Goal: Register for event/course

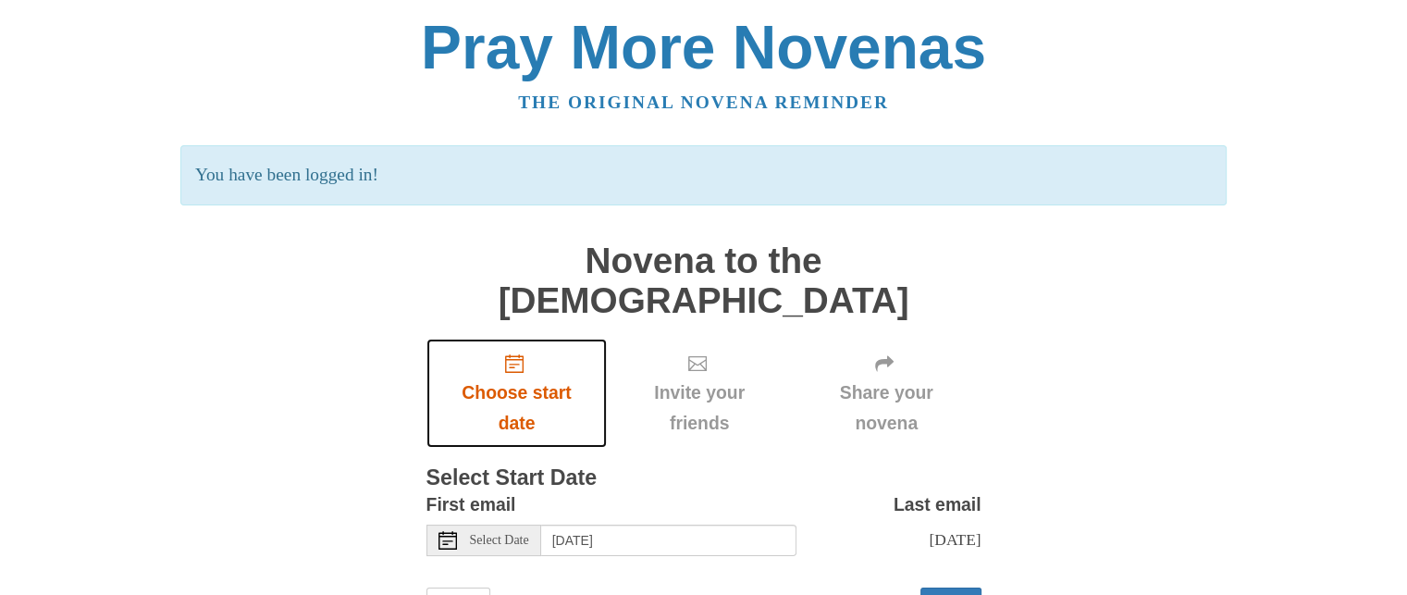
drag, startPoint x: 0, startPoint y: 0, endPoint x: 544, endPoint y: 352, distance: 648.0
click at [544, 377] on span "Choose start date" at bounding box center [517, 407] width 144 height 61
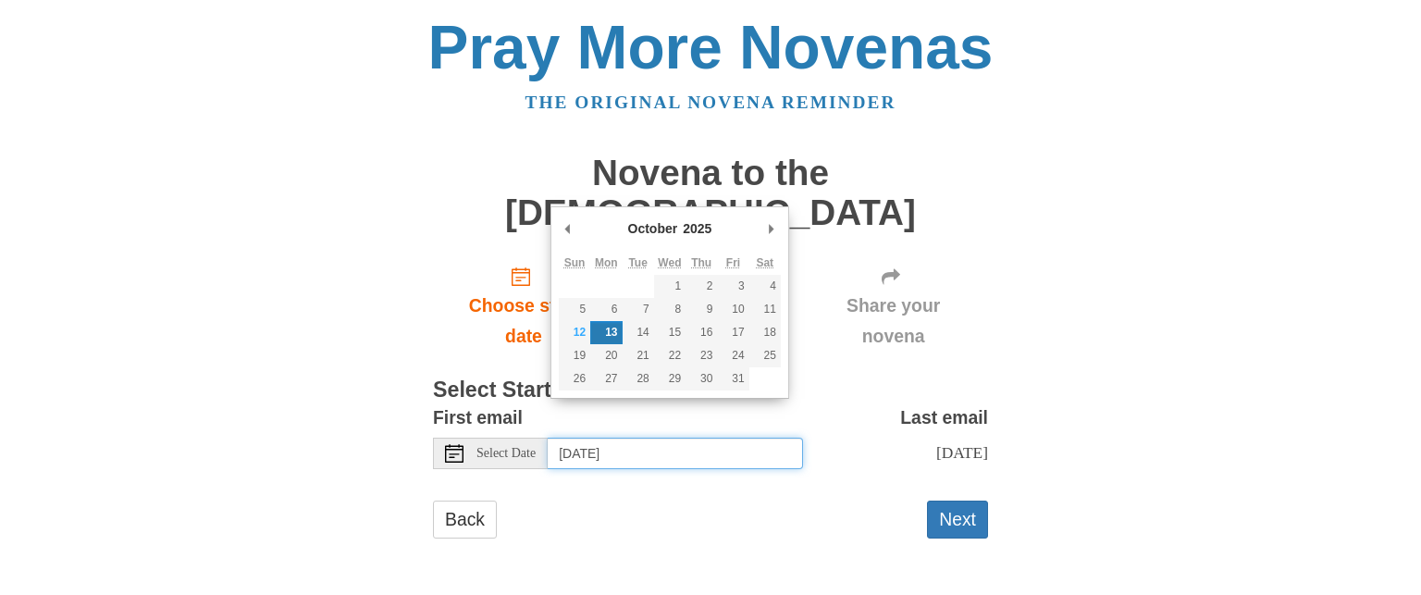
click at [701, 437] on input "[DATE]" at bounding box center [675, 452] width 255 height 31
type input "[DATE]"
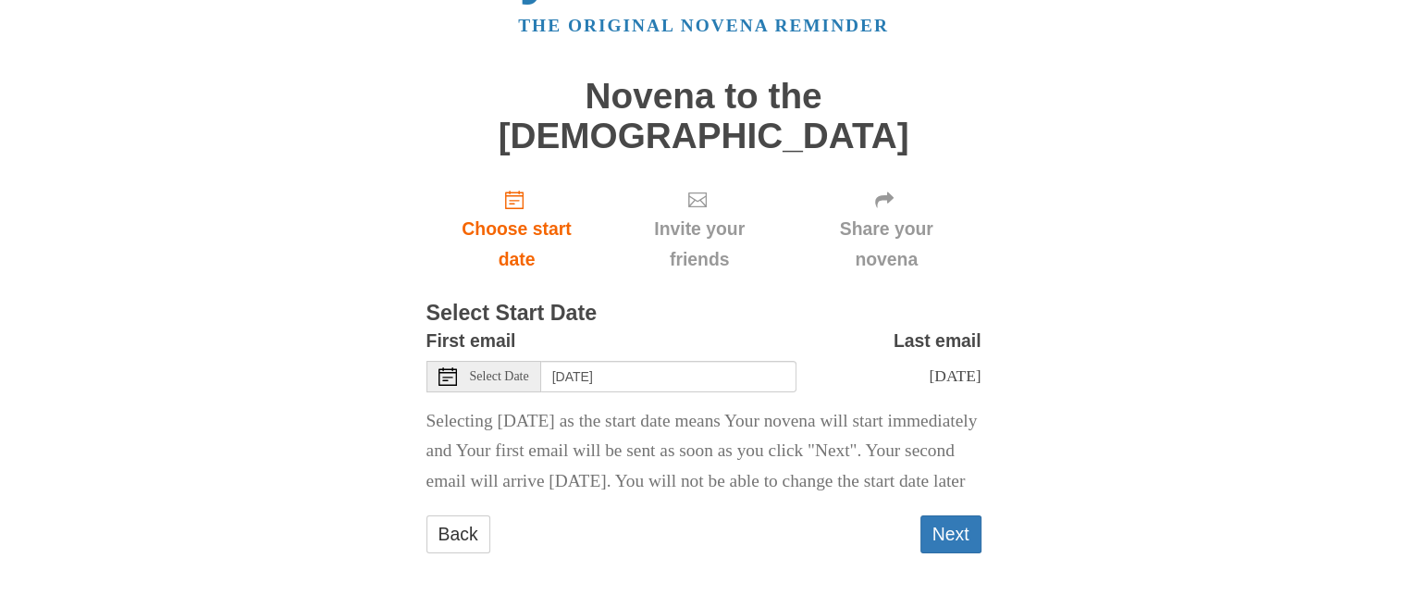
scroll to position [79, 0]
click at [956, 517] on button "Next" at bounding box center [950, 532] width 61 height 38
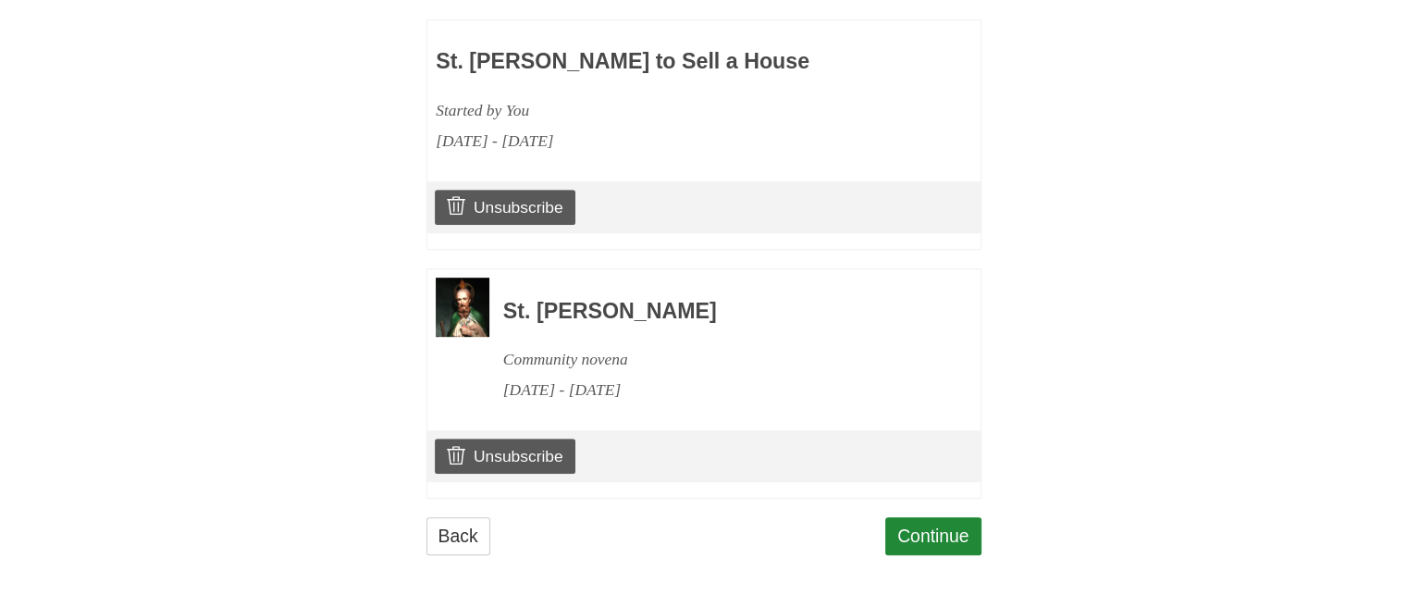
scroll to position [905, 0]
click at [555, 441] on link "Unsubscribe" at bounding box center [505, 454] width 140 height 35
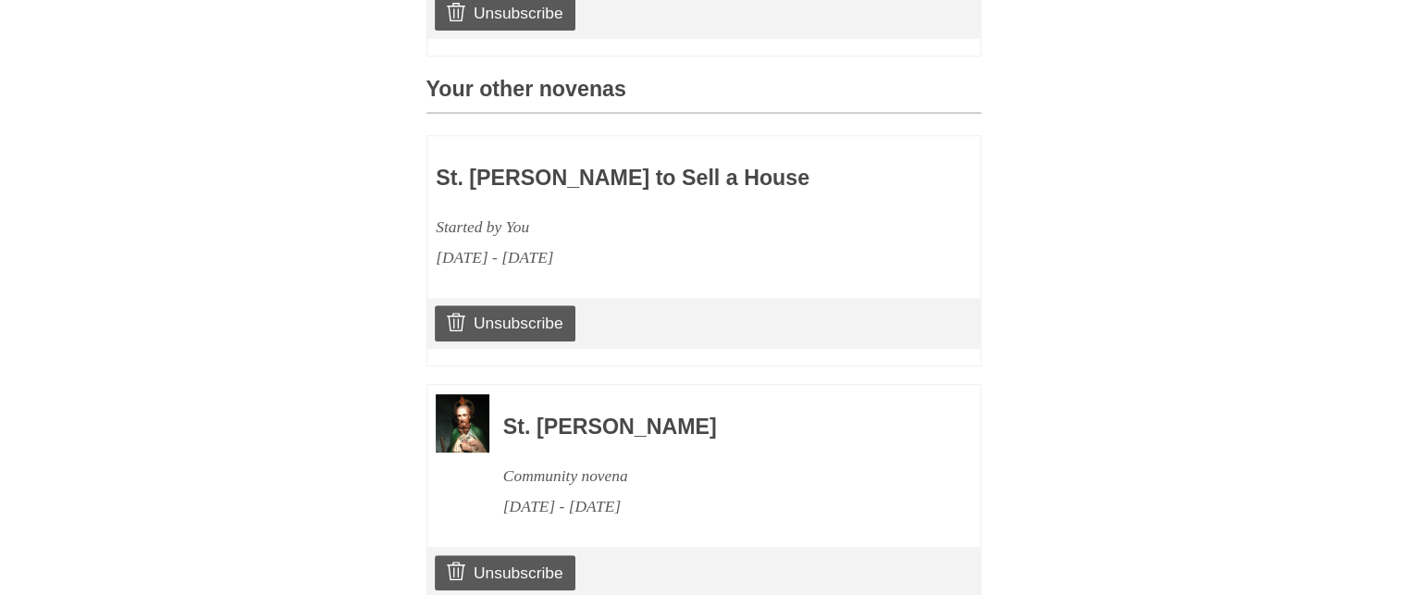
scroll to position [900, 0]
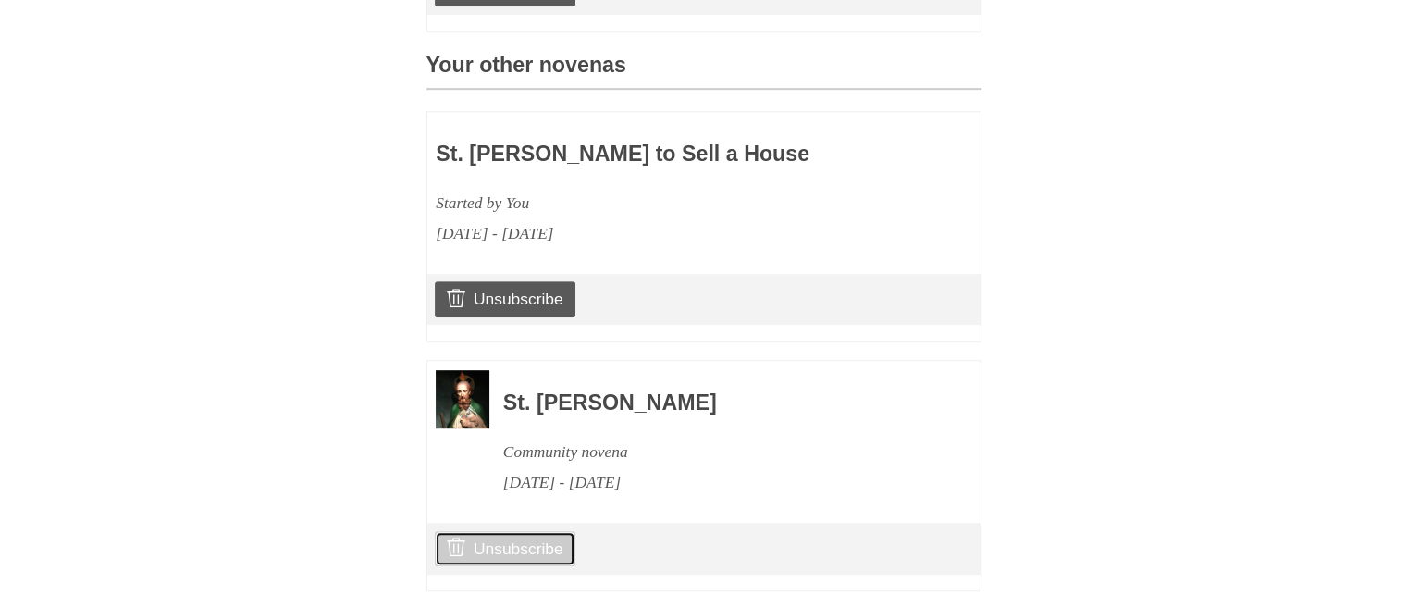
click at [522, 534] on link "Unsubscribe" at bounding box center [505, 548] width 140 height 35
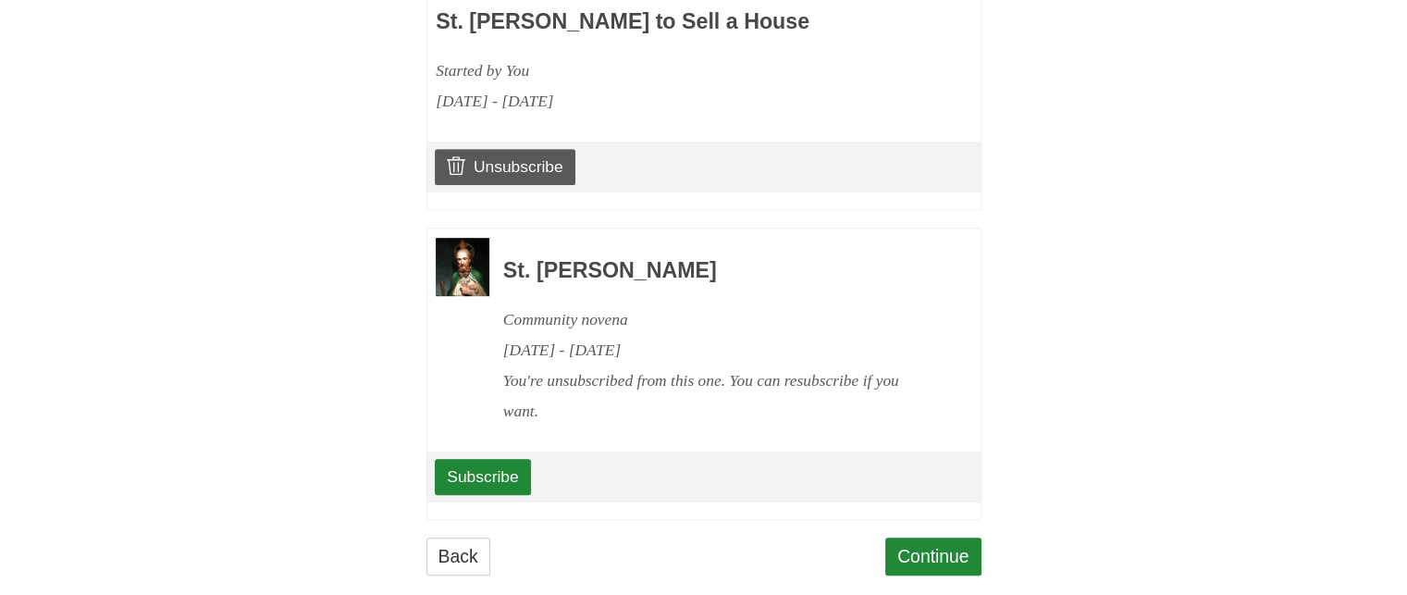
scroll to position [1053, 0]
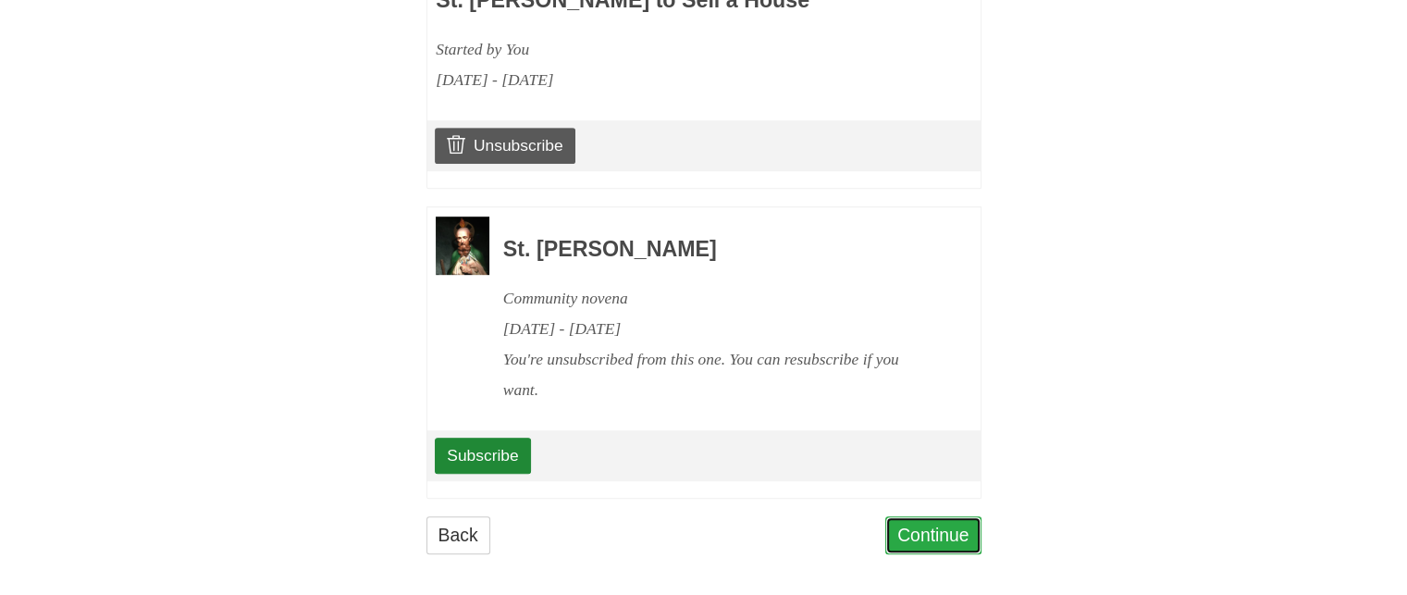
click at [927, 518] on link "Continue" at bounding box center [933, 535] width 96 height 38
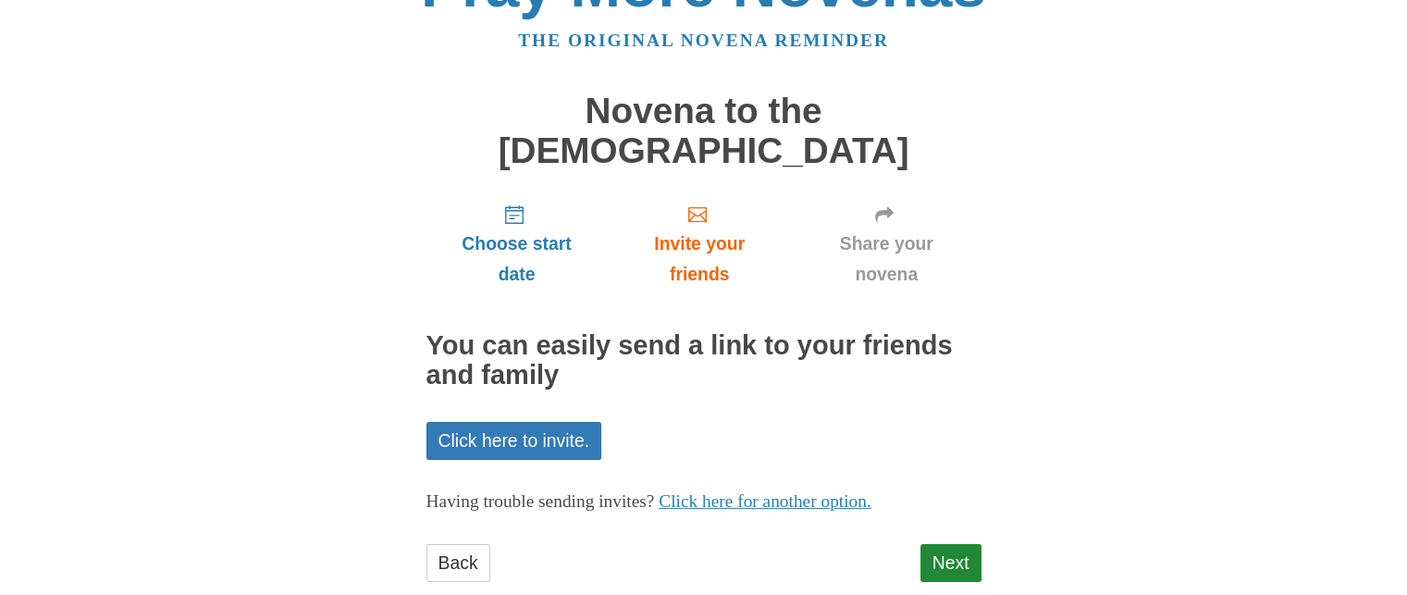
scroll to position [63, 0]
click at [970, 543] on link "Next" at bounding box center [950, 562] width 61 height 38
